Goal: Task Accomplishment & Management: Use online tool/utility

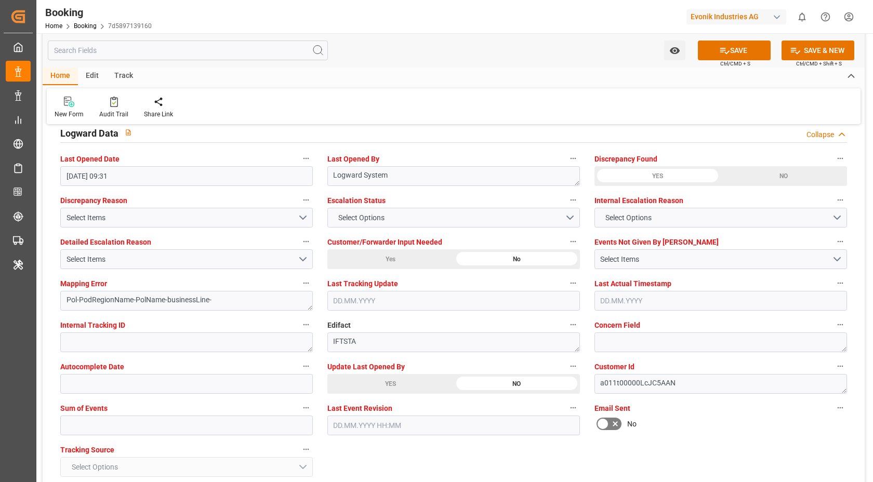
scroll to position [1909, 0]
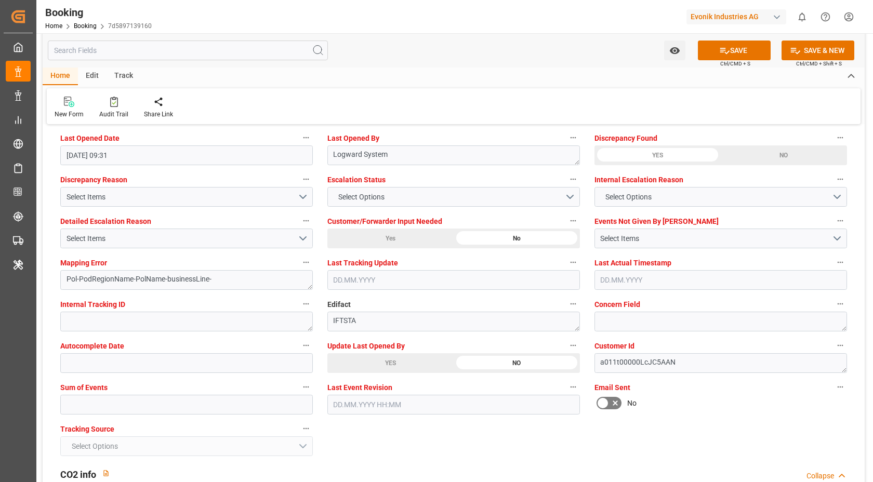
drag, startPoint x: 101, startPoint y: 416, endPoint x: 146, endPoint y: 407, distance: 45.6
click at [101, 416] on div "Sum of Events" at bounding box center [186, 398] width 267 height 42
click at [187, 403] on input "text" at bounding box center [186, 405] width 253 height 20
type input "0"
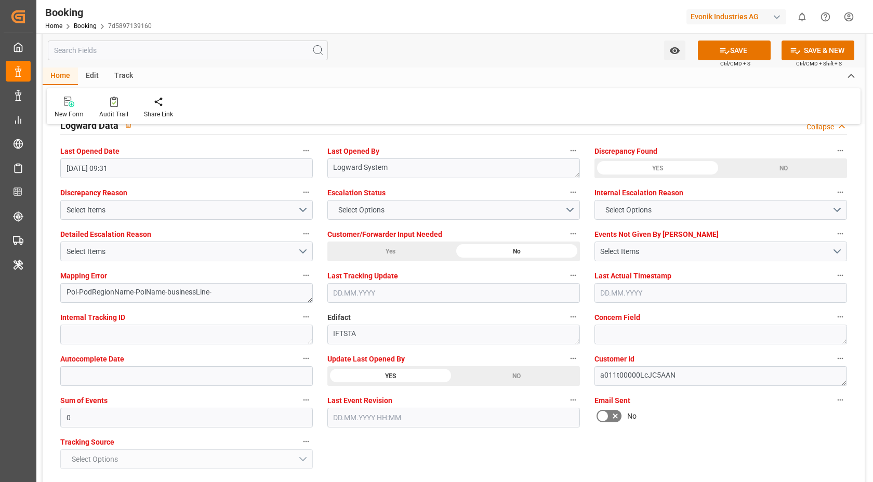
scroll to position [1871, 0]
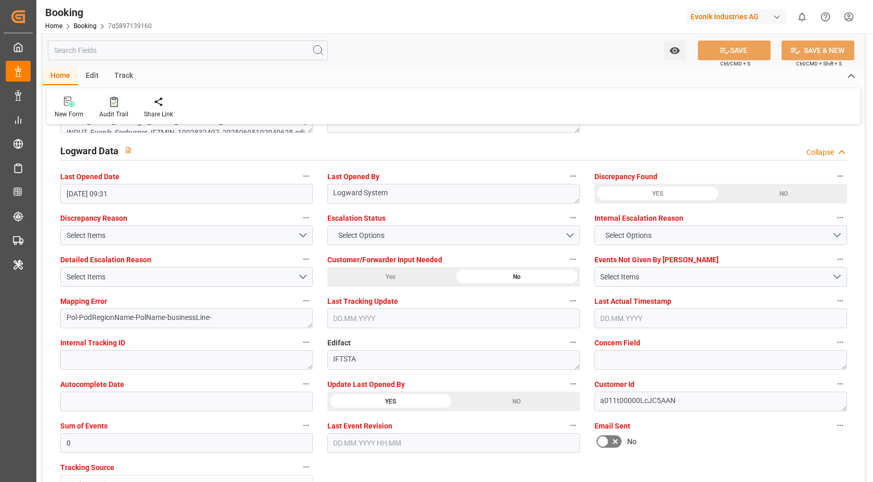
click at [113, 113] on div "Audit Trail" at bounding box center [113, 114] width 29 height 9
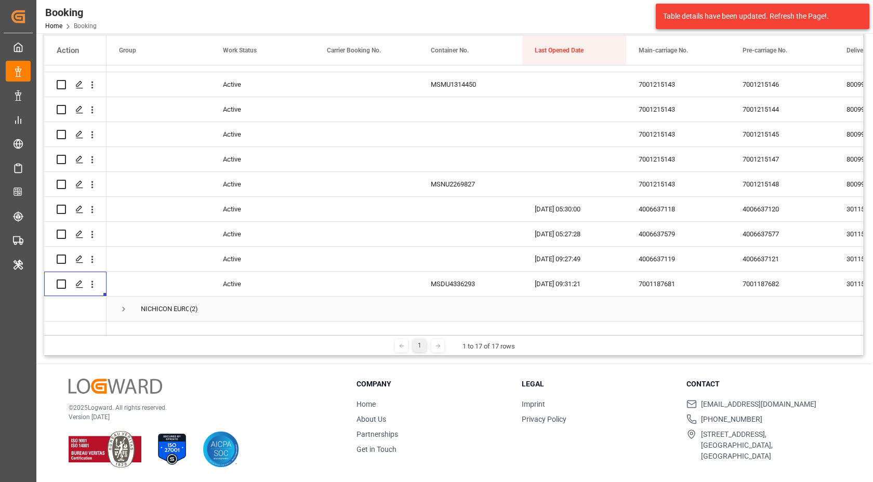
scroll to position [810, 0]
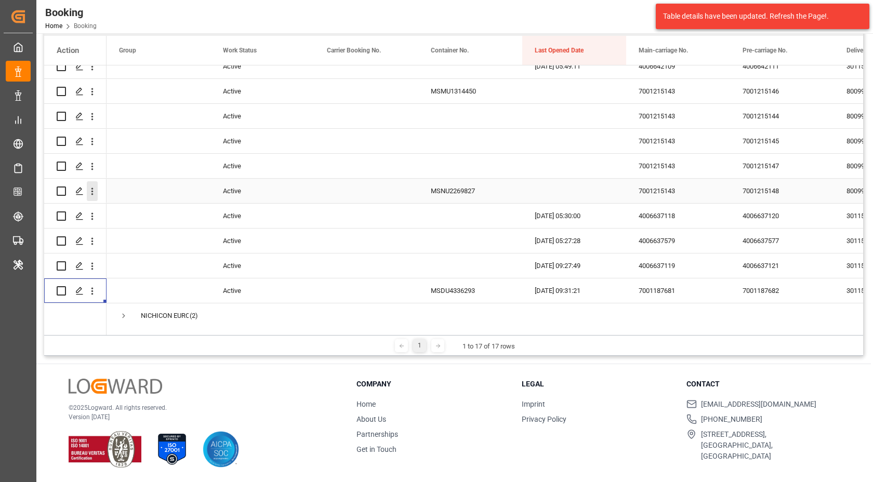
click at [95, 199] on button "open menu" at bounding box center [92, 191] width 11 height 20
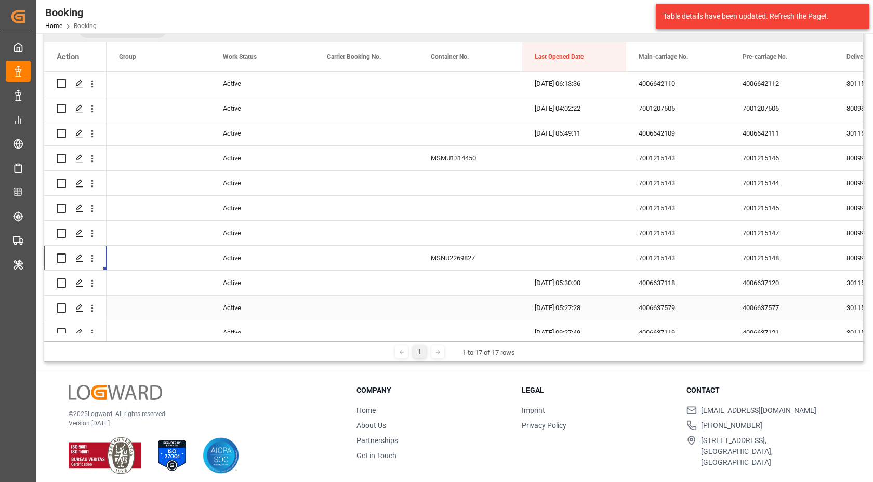
scroll to position [735, 0]
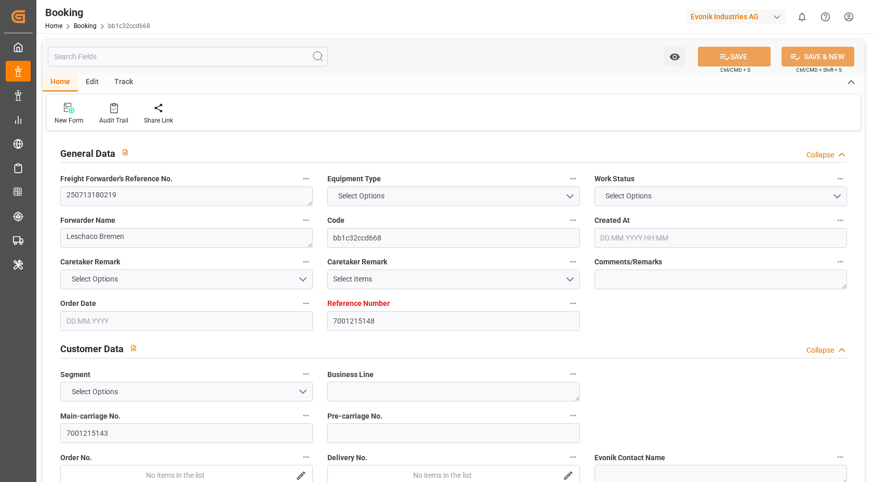
type textarea "250713180219"
type textarea "Leschaco Bremen"
type input "bb1c32ccd668"
type input "7001215148"
type input "7001215143"
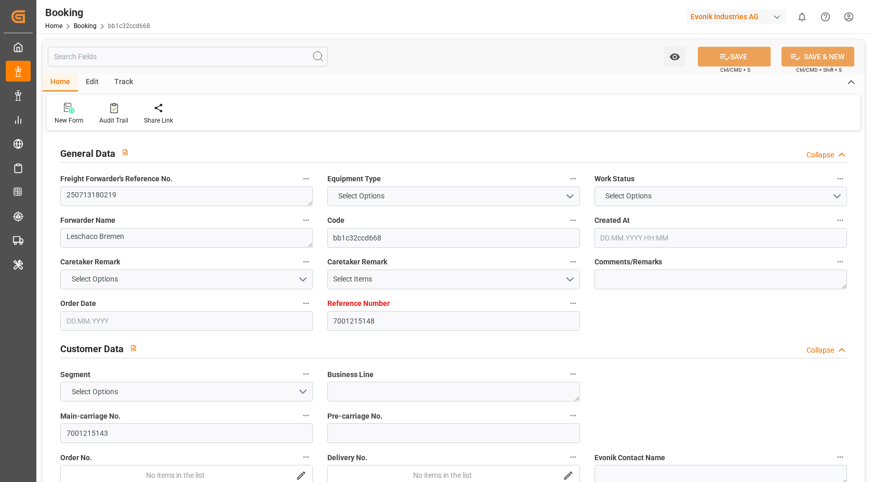
type textarea "CIF"
type textarea "[PERSON_NAME]"
type textarea "8"
type textarea "Wesseling"
type textarea "MSNU2269827"
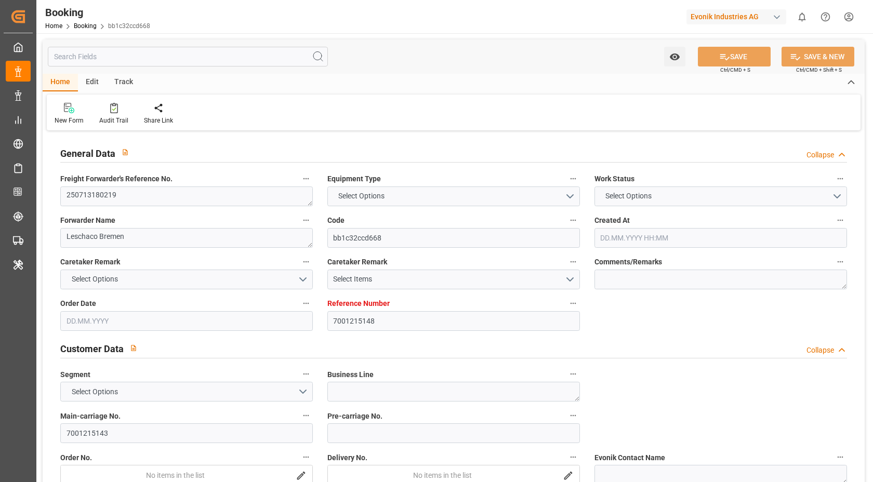
type input "MSCU"
type input "[GEOGRAPHIC_DATA]"
type input "[PERSON_NAME] ([PERSON_NAME])"
type textarea "INPUT_Evonik_Seeburger_IFTMIN_1002975361_20250721105759078.edi"
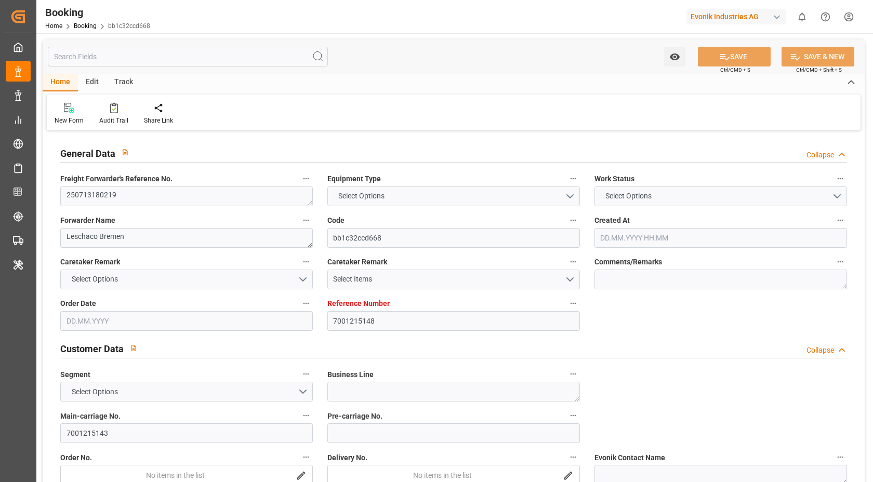
type textarea "1002975361"
type textarea "IFTMIN"
type textarea "a011t00000LcJC5AAN"
type textarea "No"
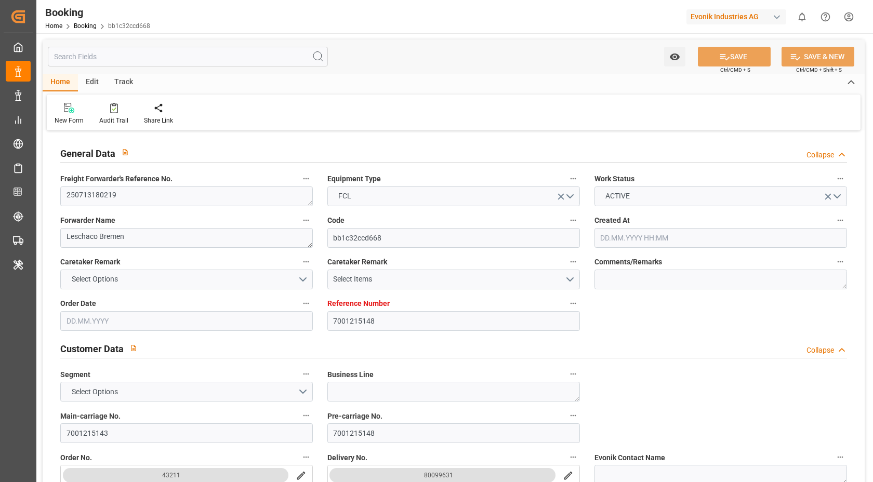
type input "7001215148"
type input "MSC"
type input "Mediterranean Shipping Company"
type input "NLRTM"
type input "INNSA"
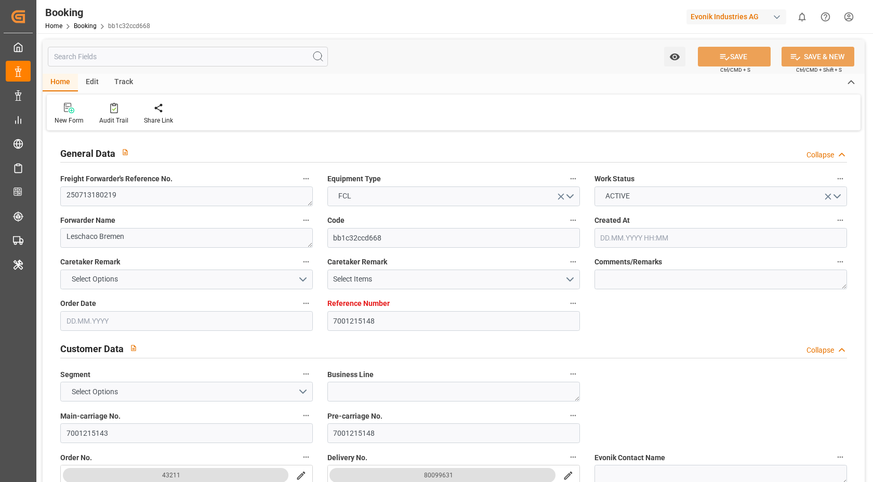
type input "21.07.2025 09:00"
type input "[DATE]"
click at [159, 194] on textarea "250713180219" at bounding box center [186, 197] width 253 height 20
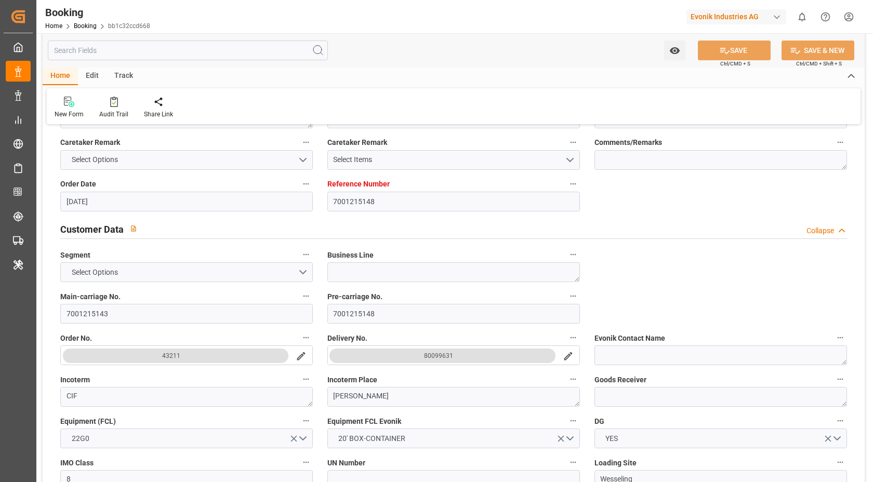
click at [442, 355] on div "80099631" at bounding box center [438, 356] width 29 height 10
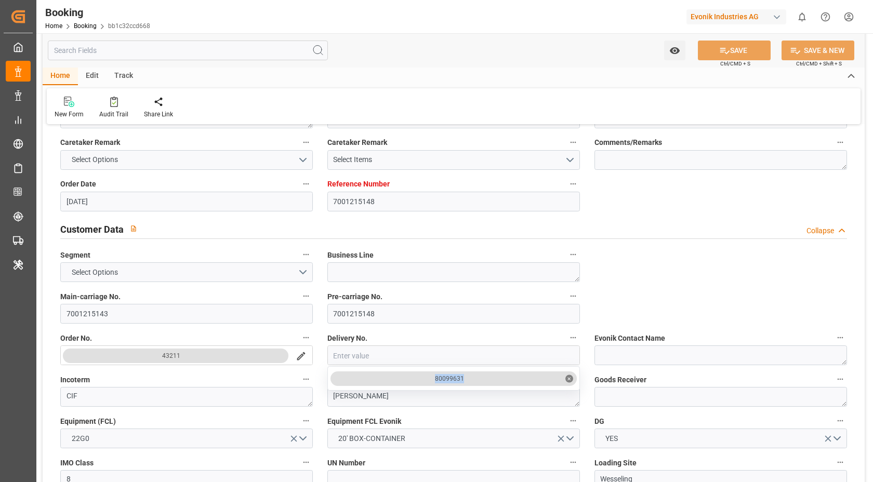
drag, startPoint x: 428, startPoint y: 374, endPoint x: 505, endPoint y: 382, distance: 77.3
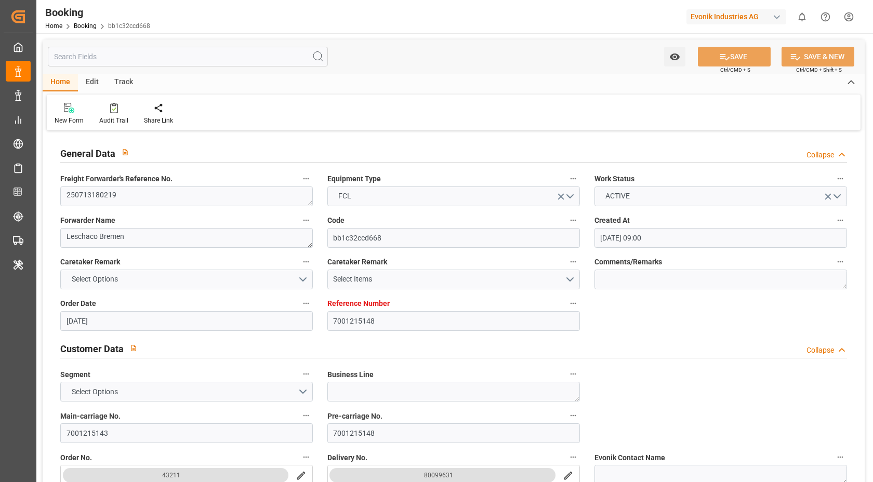
scroll to position [35, 0]
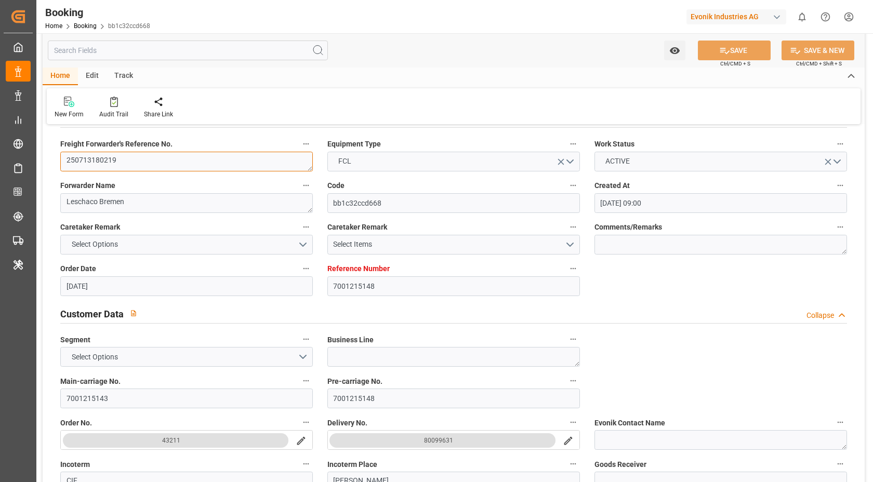
click at [164, 155] on textarea "250713180219" at bounding box center [186, 162] width 253 height 20
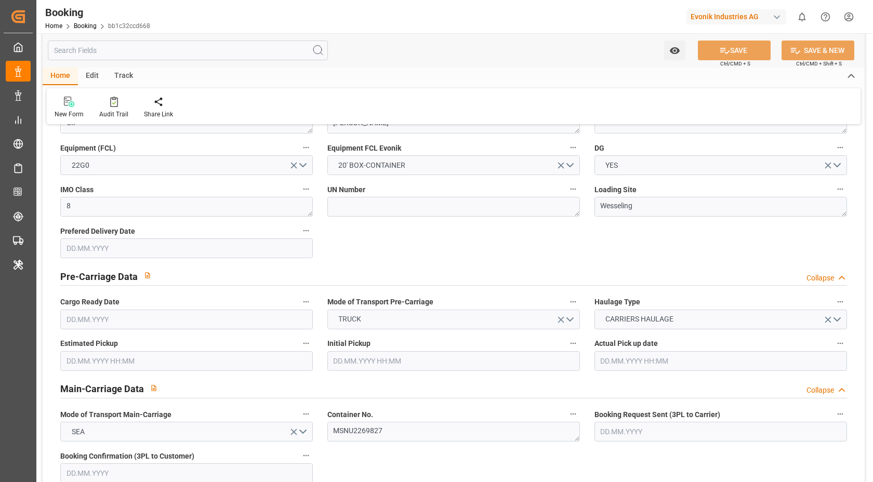
scroll to position [557, 0]
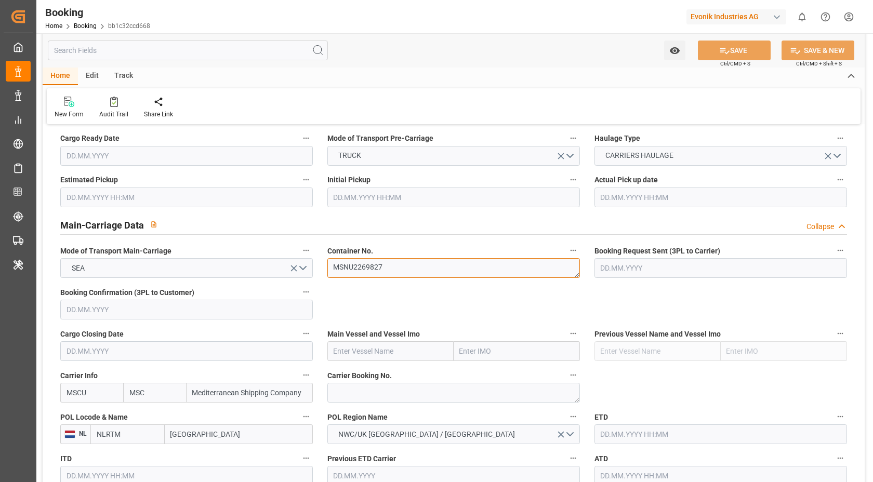
click at [409, 265] on textarea "MSNU2269827" at bounding box center [453, 268] width 253 height 20
click at [406, 268] on textarea "MSNU2269827" at bounding box center [453, 268] width 253 height 20
click at [384, 118] on div "New Form Audit Trail Share Link" at bounding box center [454, 106] width 814 height 36
click at [111, 108] on div "Audit Trail" at bounding box center [113, 107] width 45 height 23
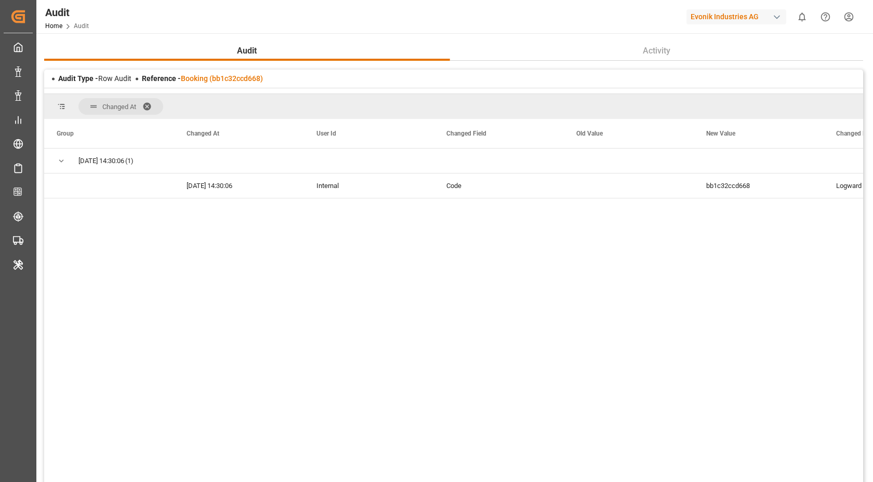
click at [231, 89] on div at bounding box center [453, 91] width 819 height 6
click at [236, 80] on link "Booking (bb1c32ccd668)" at bounding box center [222, 78] width 82 height 8
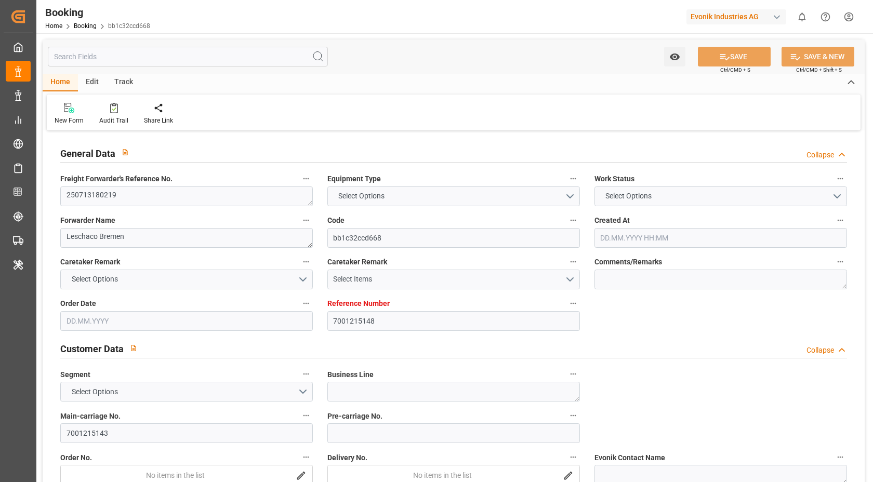
type input "7001215148"
type input "MSC"
type input "Mediterranean Shipping Company"
type input "NLRTM"
type input "INNSA"
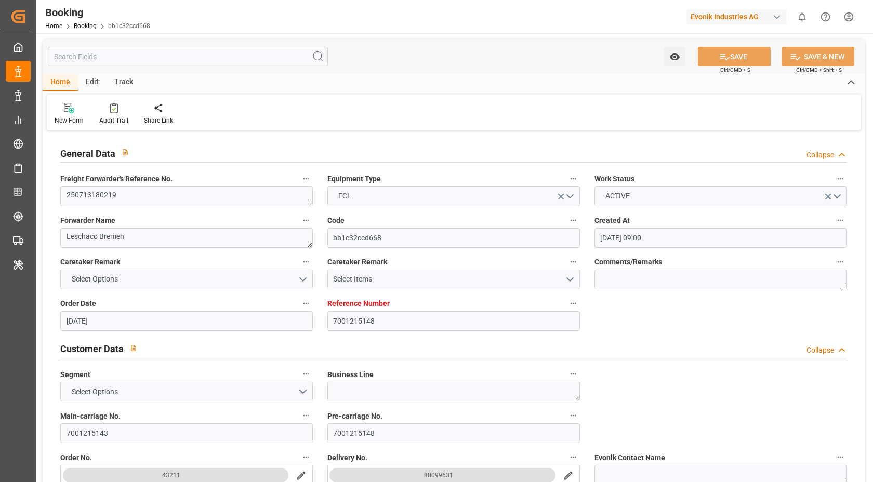
type input "21.07.2025 09:00"
type input "[DATE]"
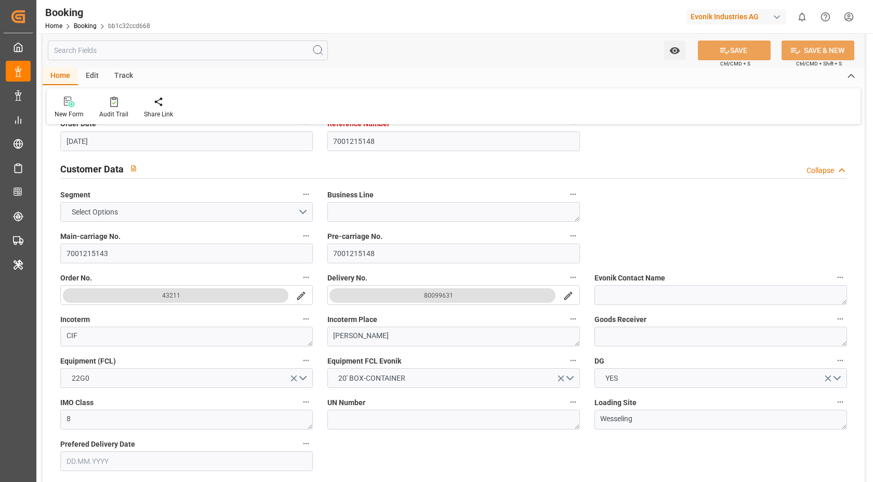
click at [453, 296] on button "80099631" at bounding box center [443, 295] width 226 height 15
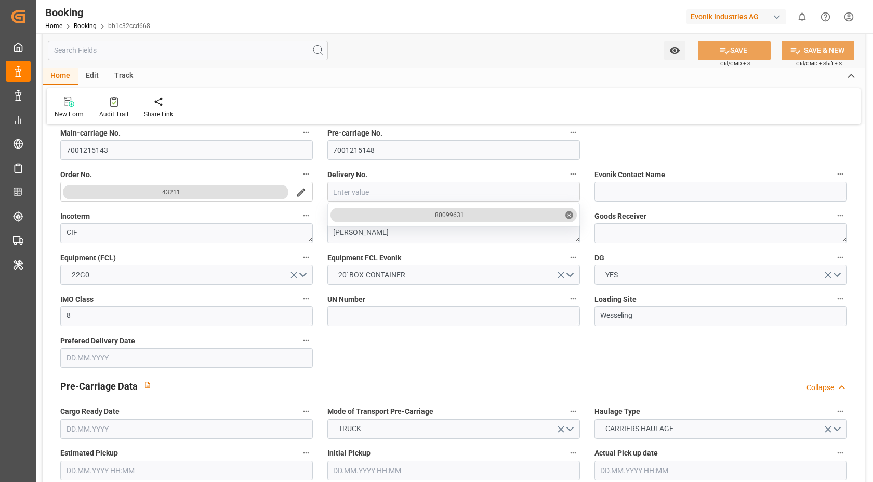
scroll to position [244, 0]
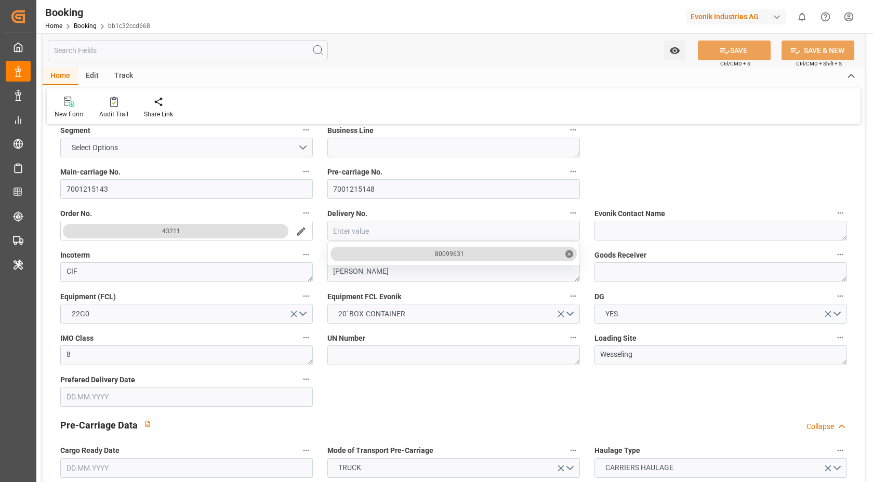
click at [124, 200] on div "Main-carriage No. 7001215143" at bounding box center [186, 182] width 267 height 42
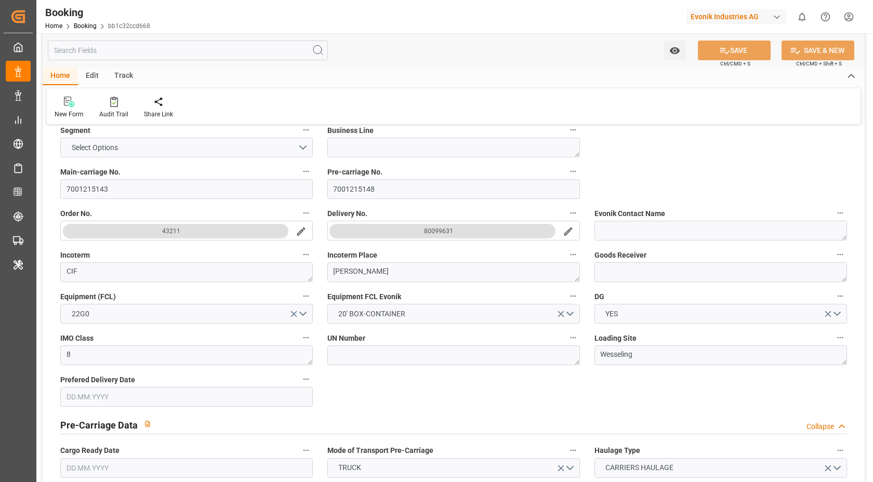
drag, startPoint x: 124, startPoint y: 200, endPoint x: 127, endPoint y: 194, distance: 6.5
click at [124, 200] on div "Main-carriage No. 7001215143" at bounding box center [186, 182] width 267 height 42
click at [130, 191] on input "7001215143" at bounding box center [186, 189] width 253 height 20
click at [591, 87] on div "Home Edit Track New Form Audit Trail Share Link" at bounding box center [454, 96] width 822 height 57
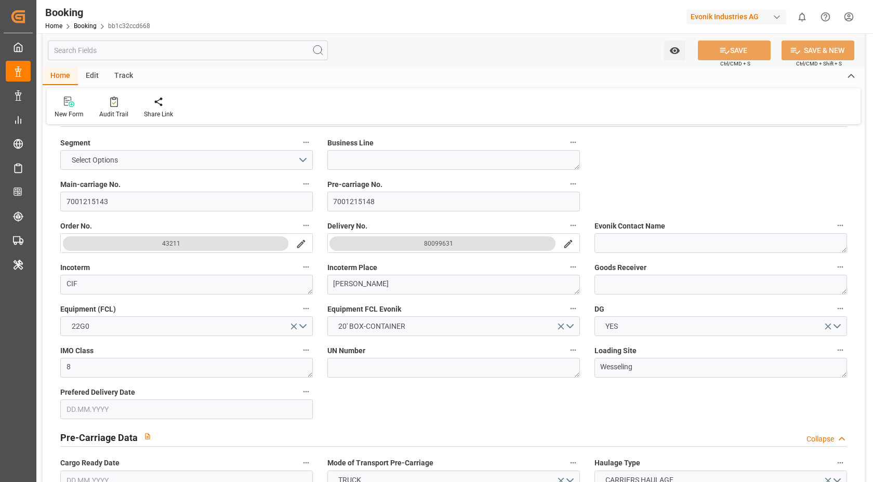
scroll to position [252, 0]
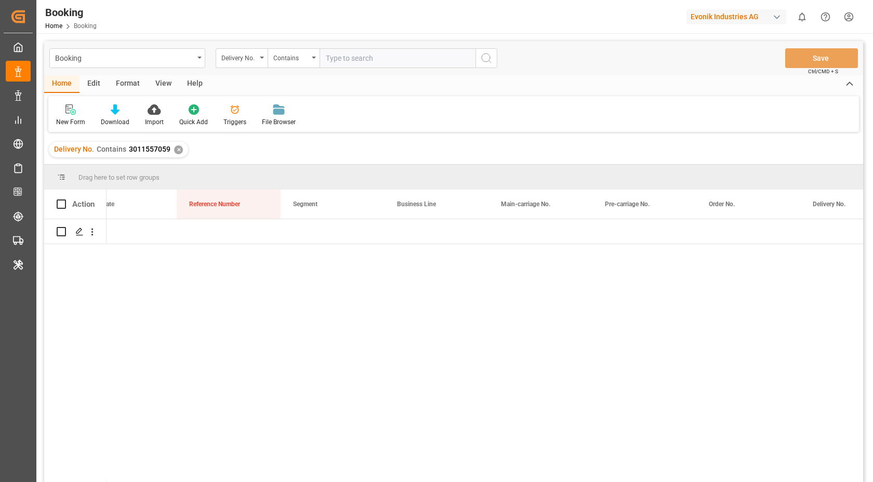
scroll to position [0, 969]
click at [406, 68] on div "Booking Delivery No. Contains Save Ctrl/CMD + S" at bounding box center [453, 58] width 819 height 34
click at [417, 57] on input "text" at bounding box center [398, 58] width 156 height 20
paste input "80099631"
type input "80099631"
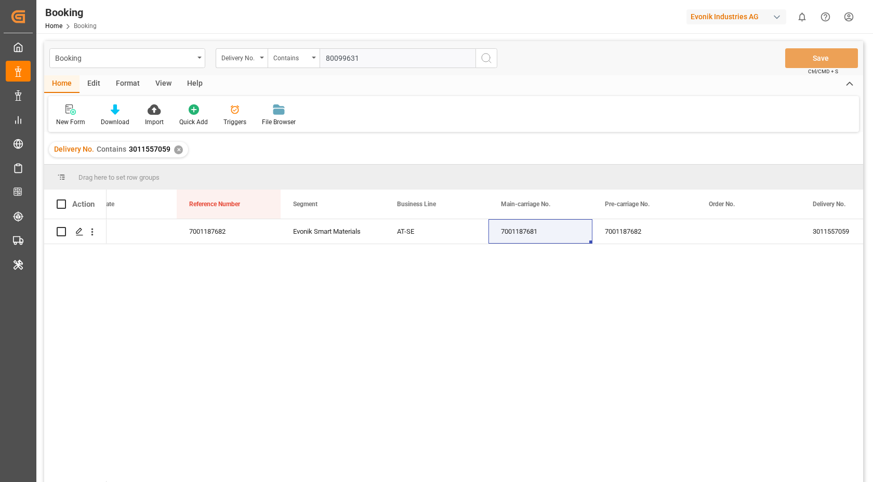
click at [485, 59] on icon "search button" at bounding box center [486, 58] width 12 height 12
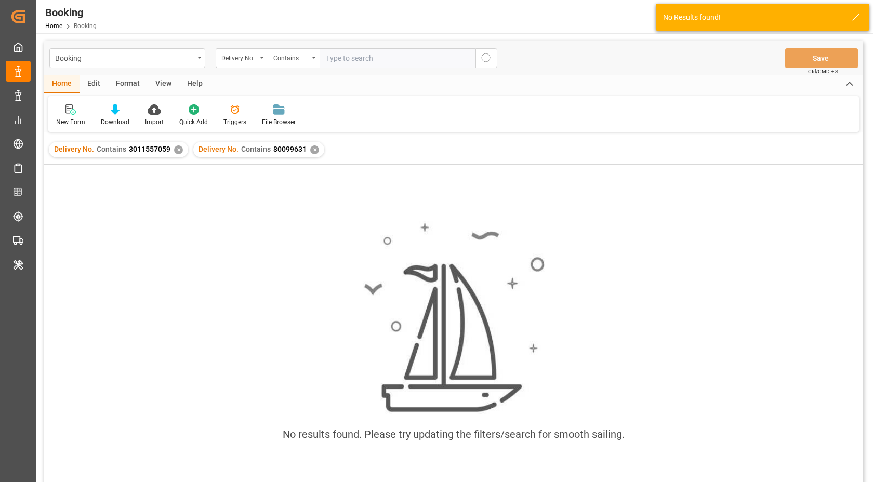
click at [175, 149] on div "✕" at bounding box center [178, 150] width 9 height 9
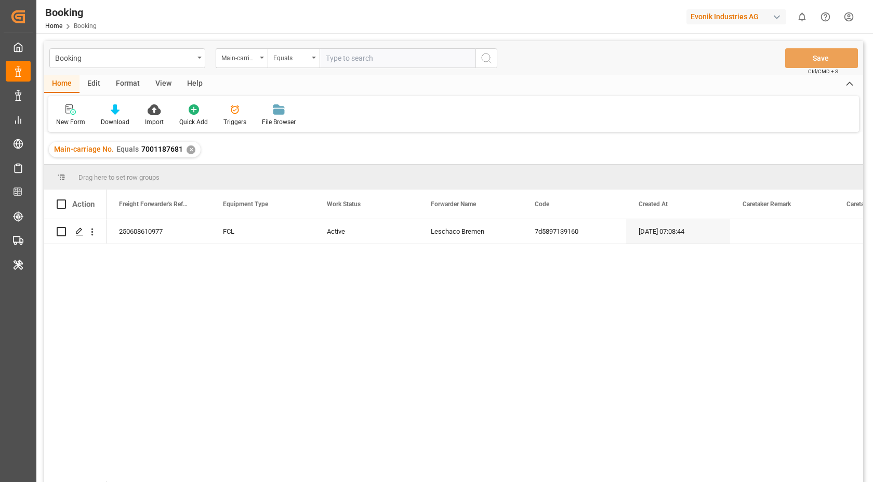
click at [399, 60] on input "text" at bounding box center [398, 58] width 156 height 20
paste input "7001215143"
type input "7001215143"
click at [476, 62] on button "search button" at bounding box center [487, 58] width 22 height 20
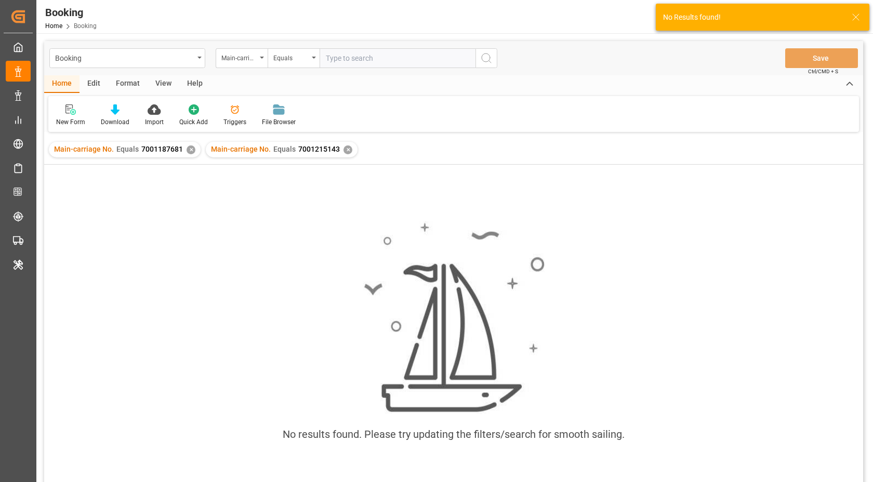
click at [189, 150] on div "✕" at bounding box center [191, 150] width 9 height 9
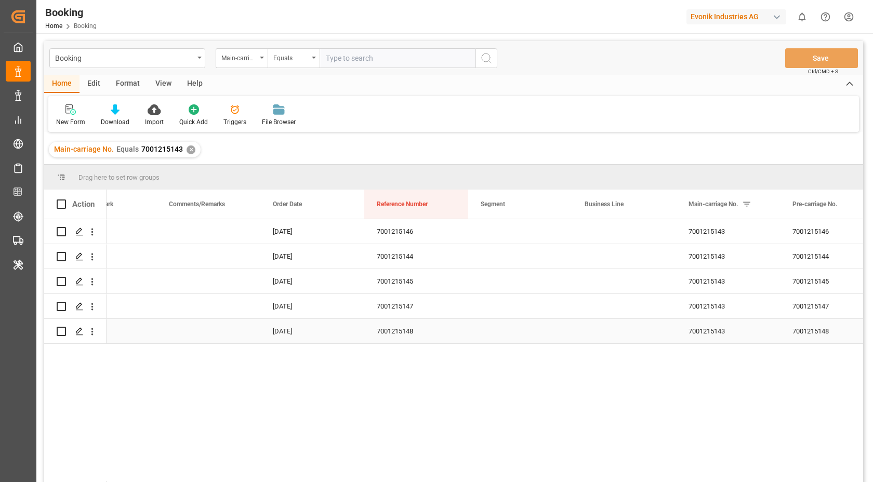
scroll to position [0, 942]
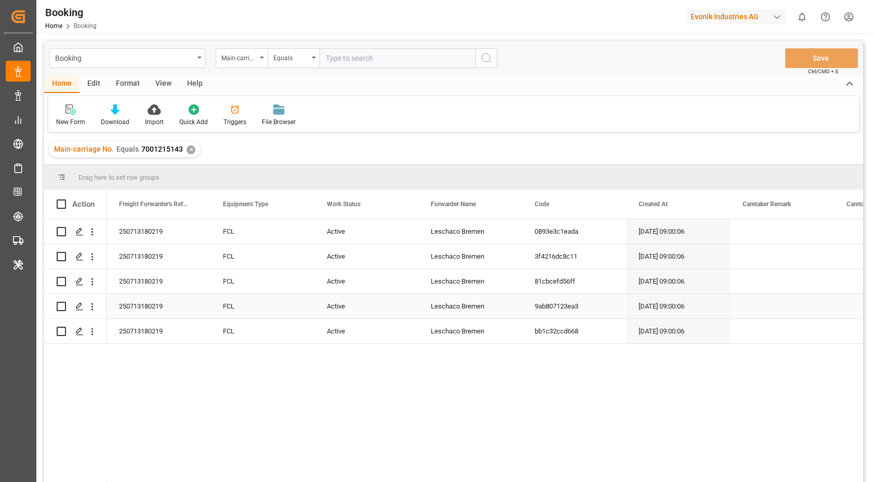
click at [154, 309] on div "250713180219" at bounding box center [159, 306] width 104 height 24
